Goal: Find specific page/section: Find specific page/section

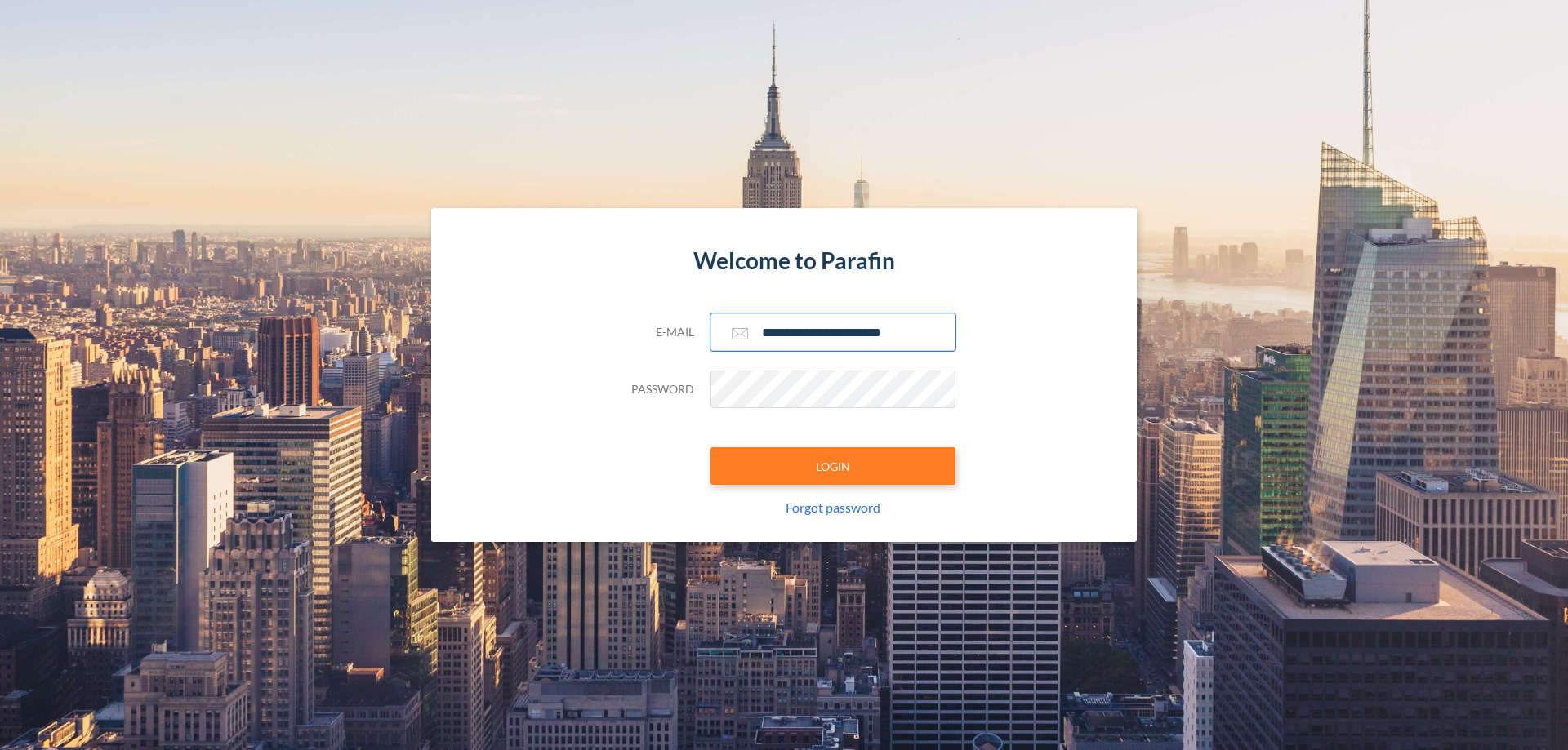
type input "**********"
click at [832, 466] on button "LOGIN" at bounding box center [832, 466] width 245 height 37
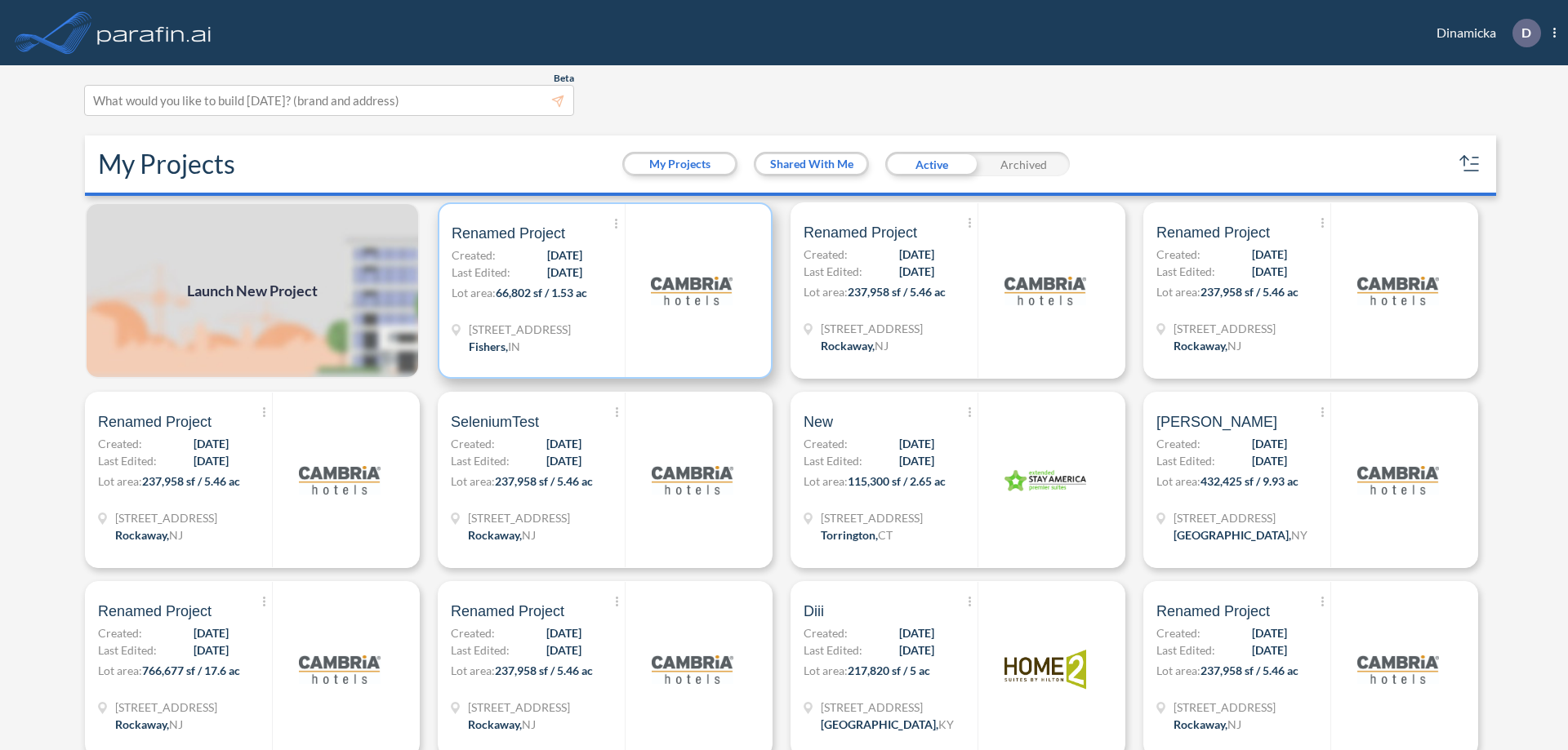
scroll to position [4, 0]
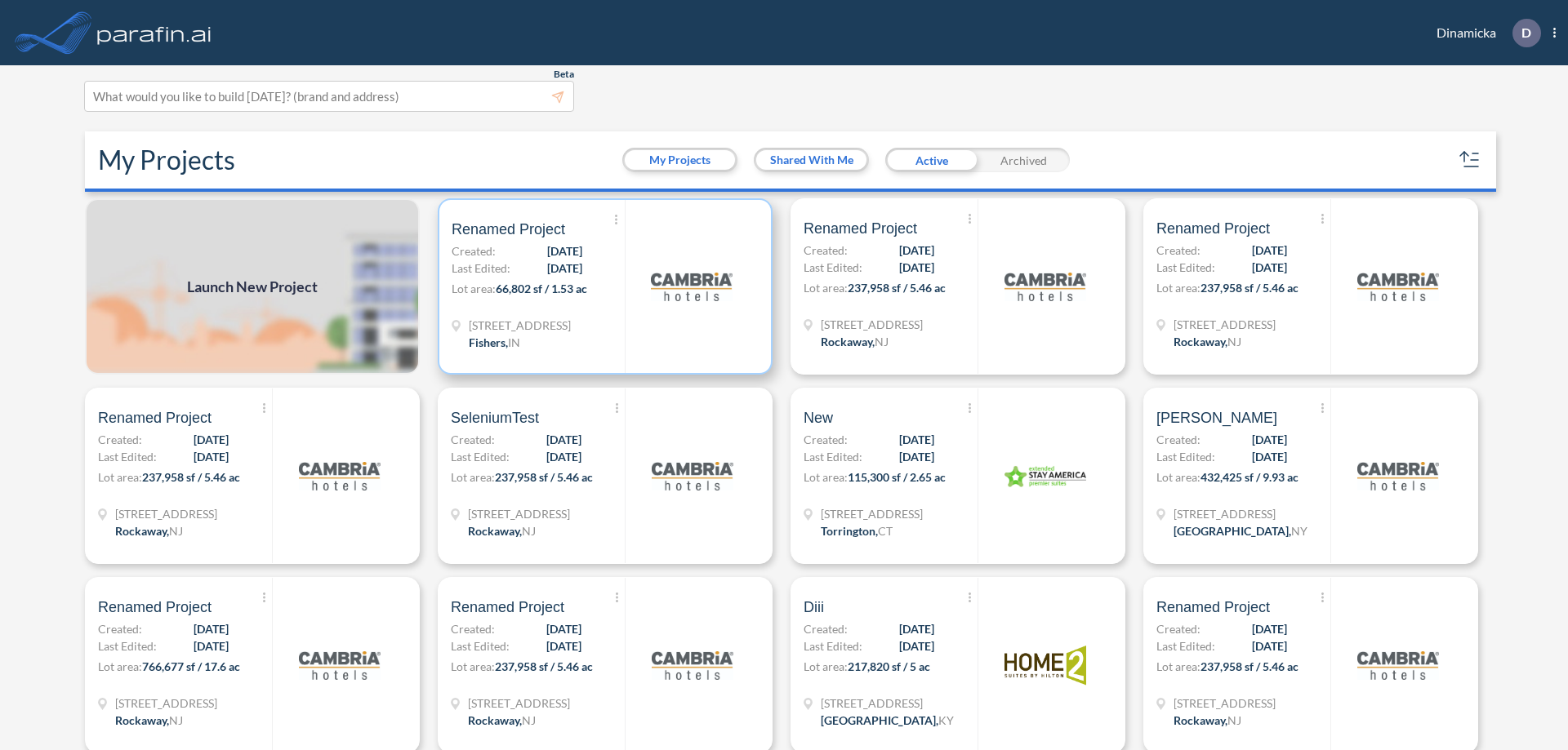
click at [602, 287] on p "Lot area: 66,802 sf / 1.53 ac" at bounding box center [538, 292] width 173 height 24
